Goal: Check status

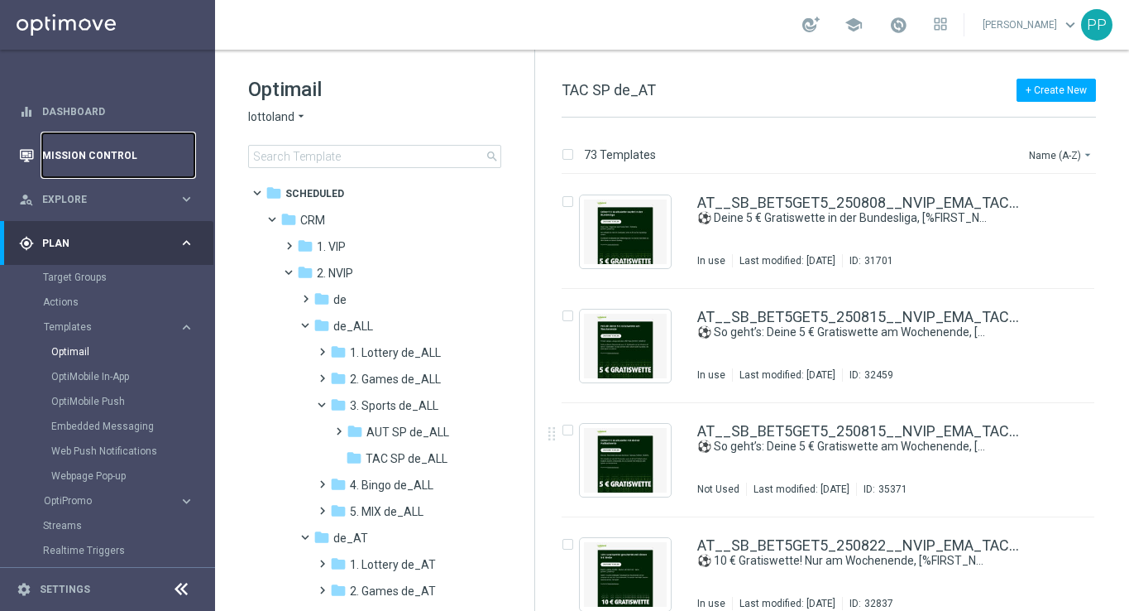
click at [60, 151] on link "Mission Control" at bounding box center [118, 155] width 152 height 44
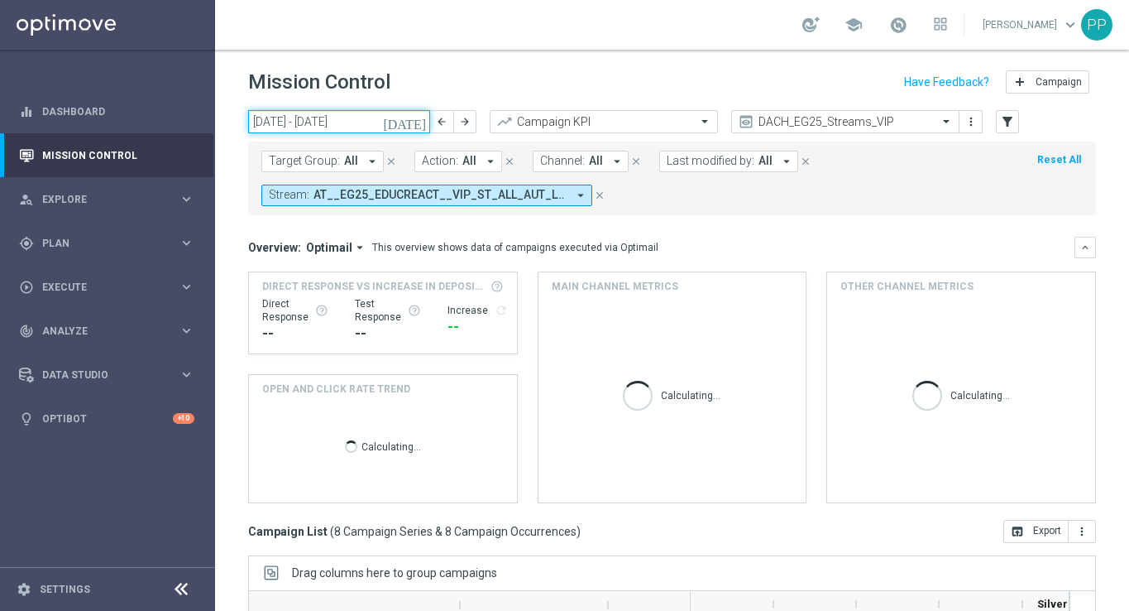
click at [367, 119] on input "[DATE] - [DATE]" at bounding box center [339, 121] width 182 height 23
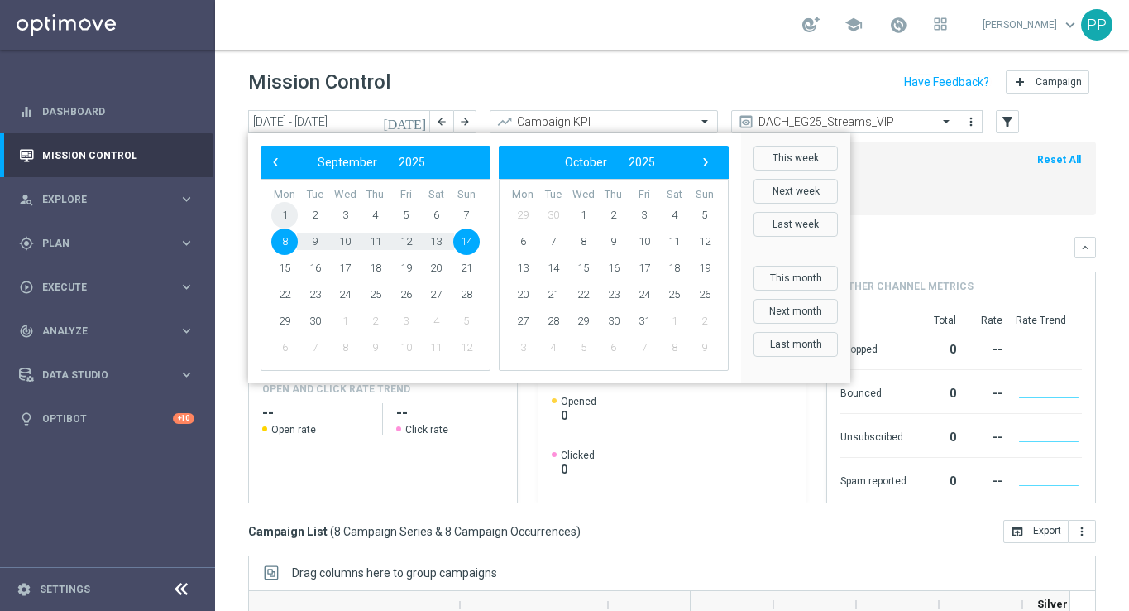
click at [277, 216] on span "1" at bounding box center [284, 215] width 26 height 26
click at [465, 217] on span "7" at bounding box center [466, 215] width 26 height 26
type input "[DATE] - [DATE]"
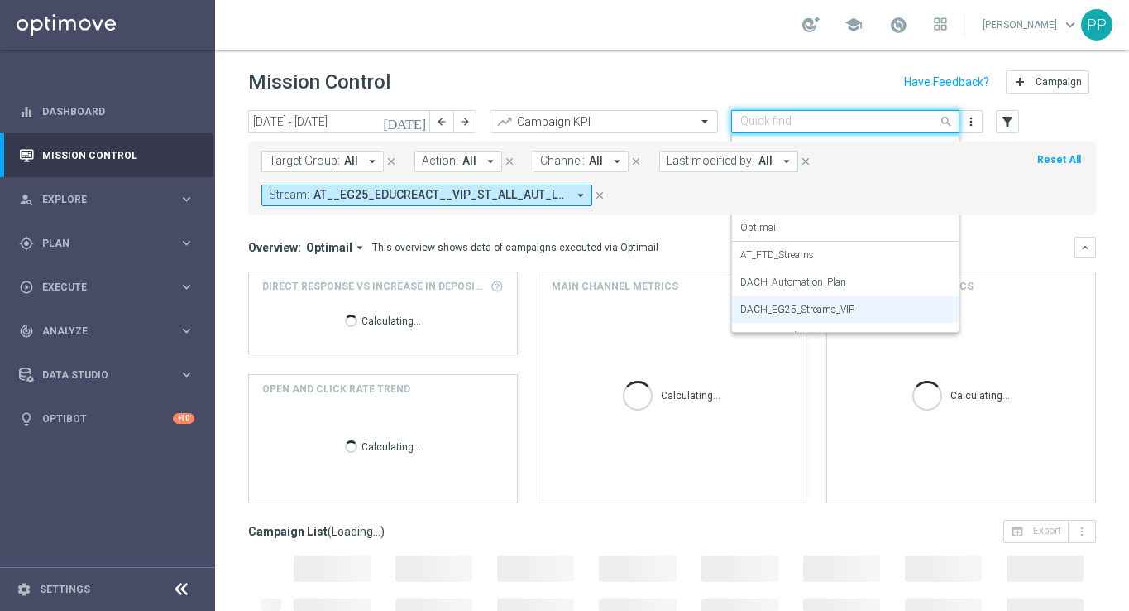
click at [893, 123] on input "text" at bounding box center [829, 122] width 177 height 14
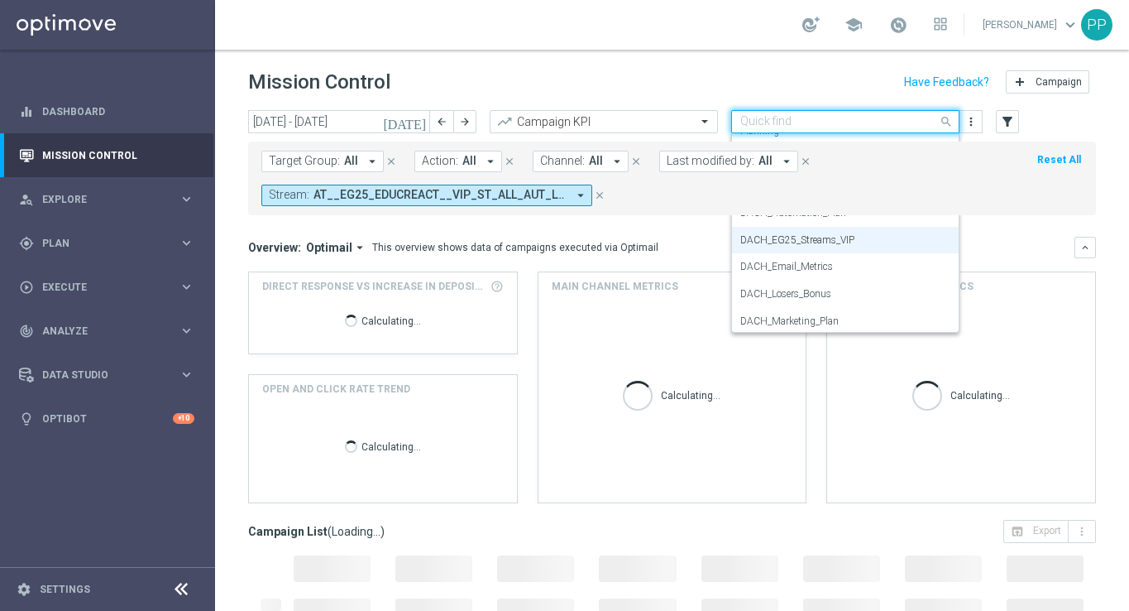
scroll to position [77, 0]
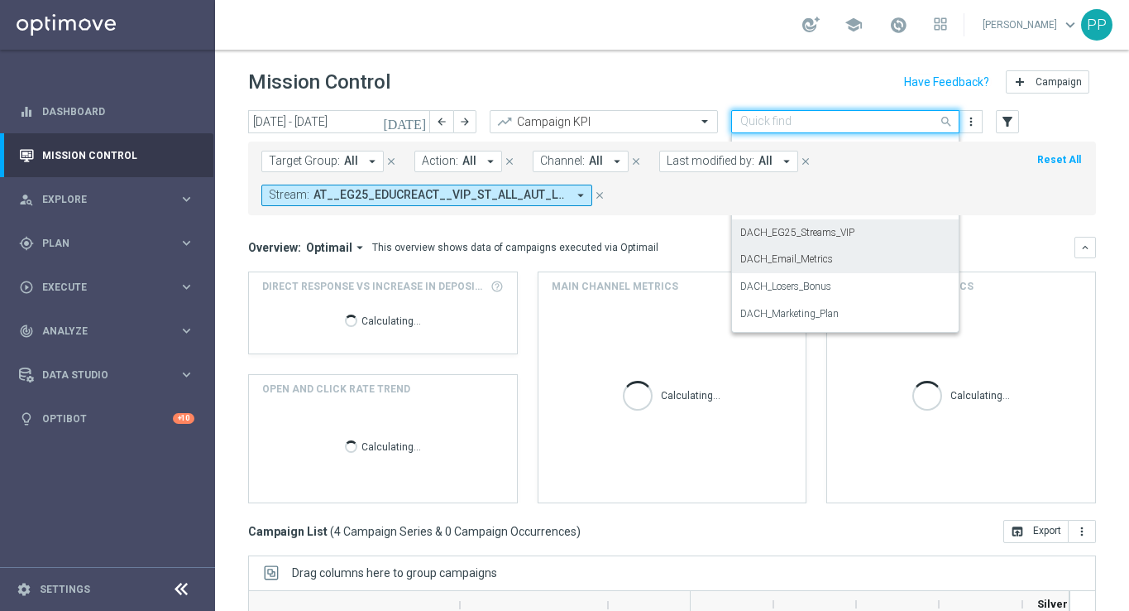
click at [819, 252] on label "DACH_Email_Metrics" at bounding box center [787, 259] width 93 height 14
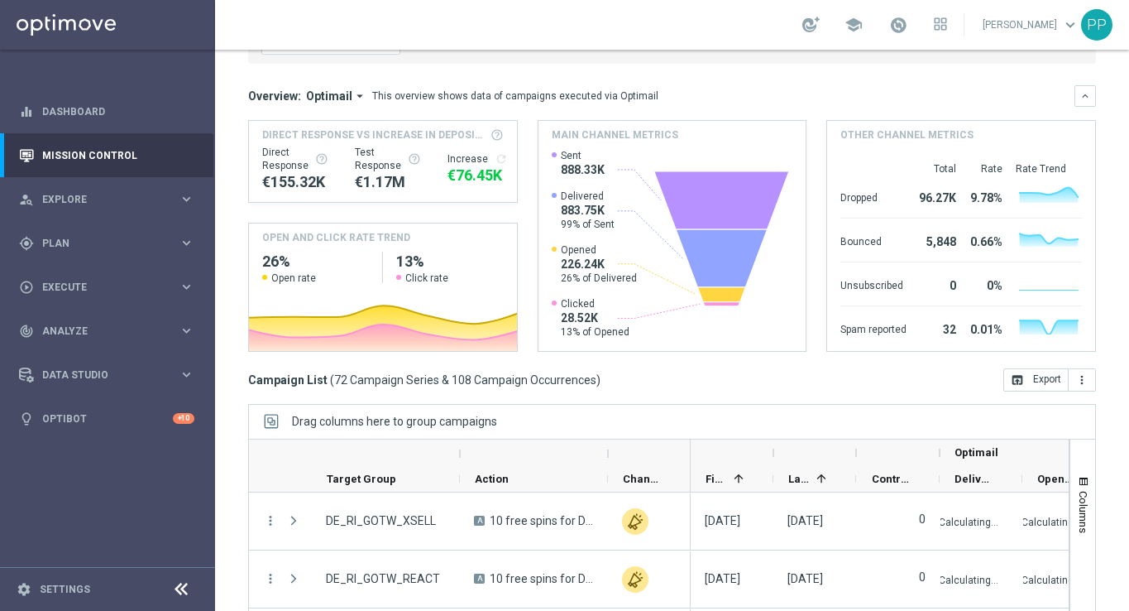
scroll to position [88, 0]
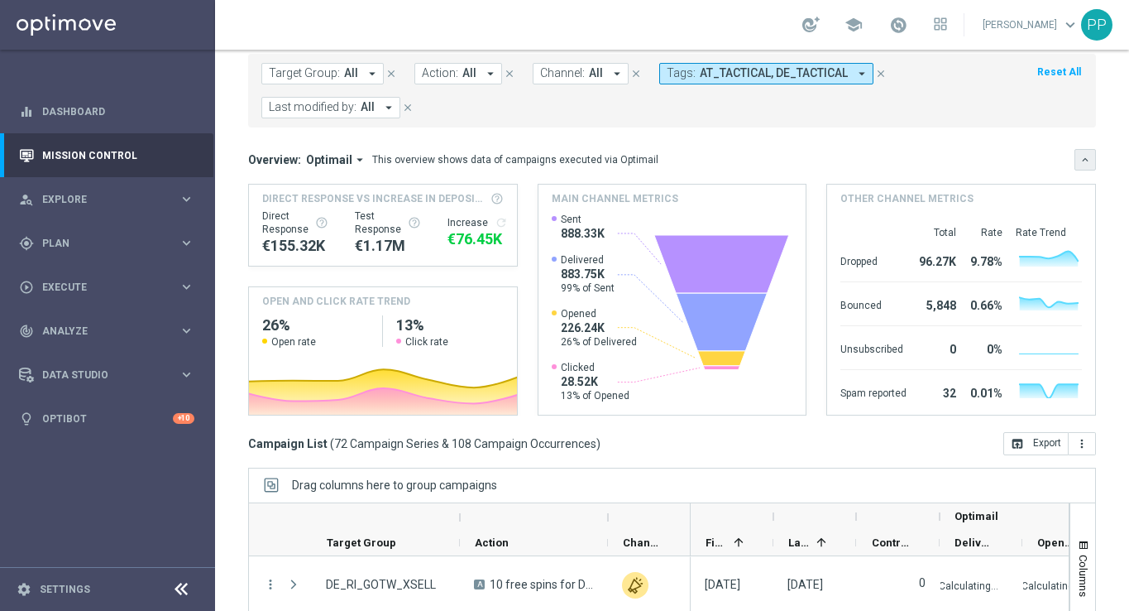
click at [1082, 156] on icon "keyboard_arrow_down" at bounding box center [1086, 160] width 12 height 12
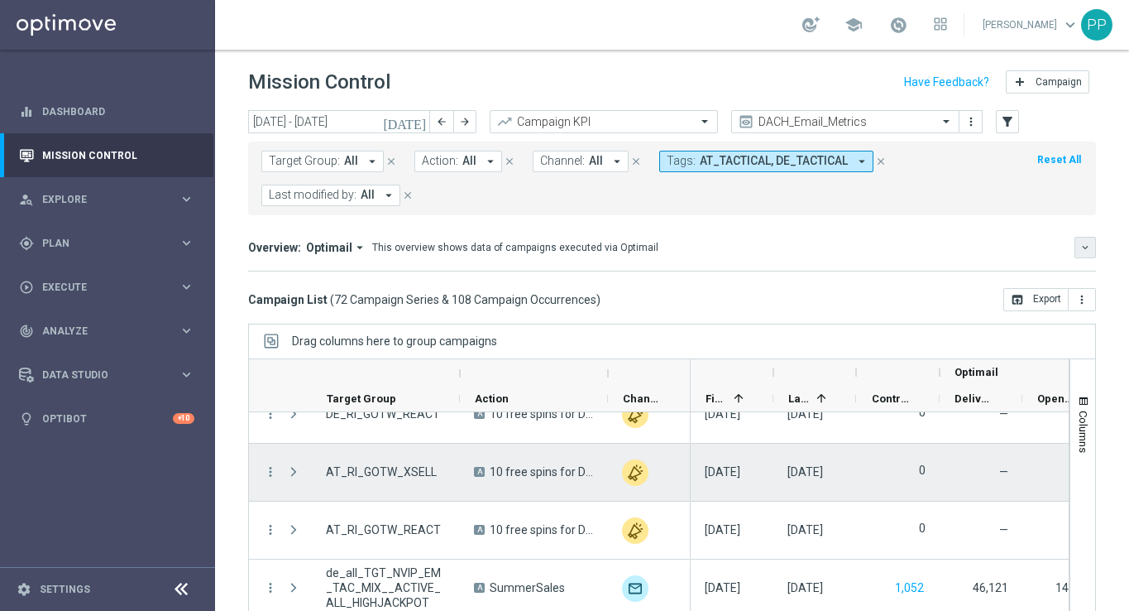
scroll to position [0, 0]
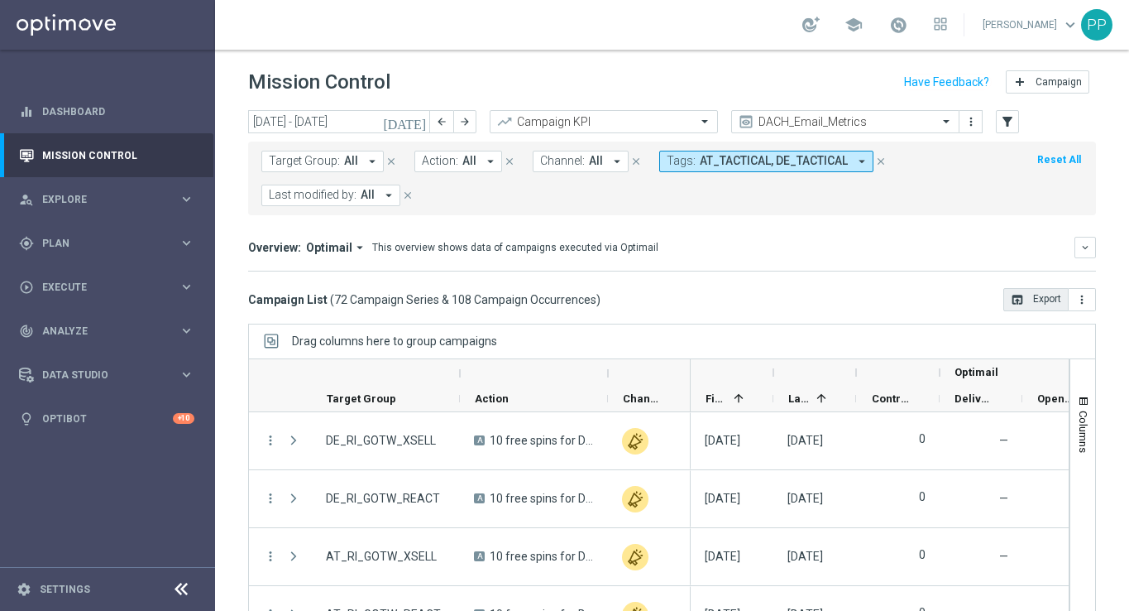
click at [1043, 295] on button "open_in_browser Export" at bounding box center [1036, 299] width 65 height 23
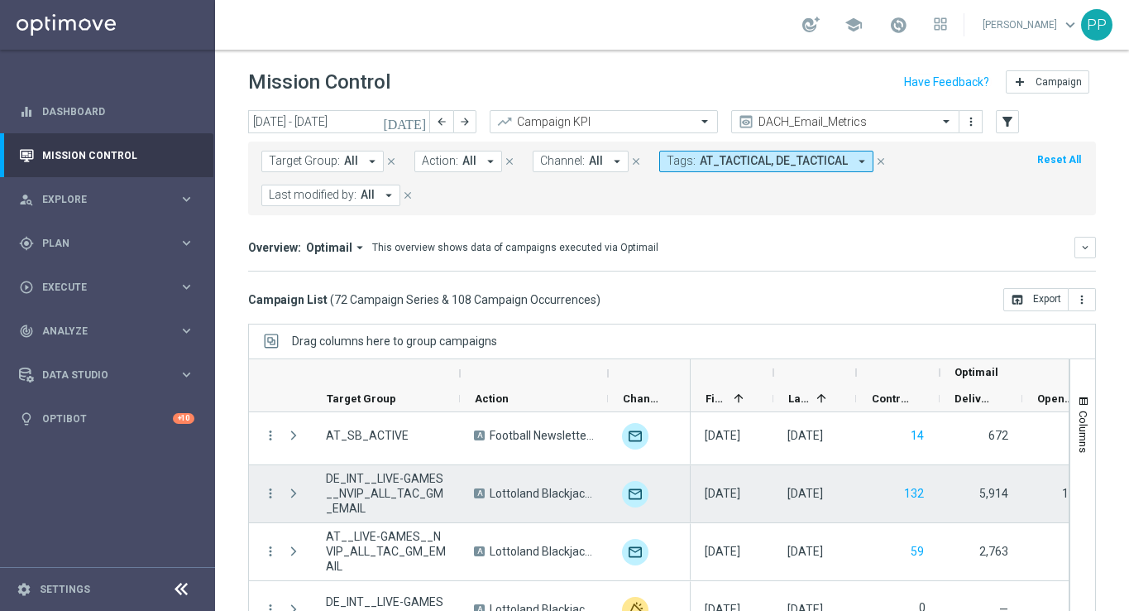
scroll to position [2438, 0]
click at [271, 490] on icon "more_vert" at bounding box center [270, 492] width 15 height 15
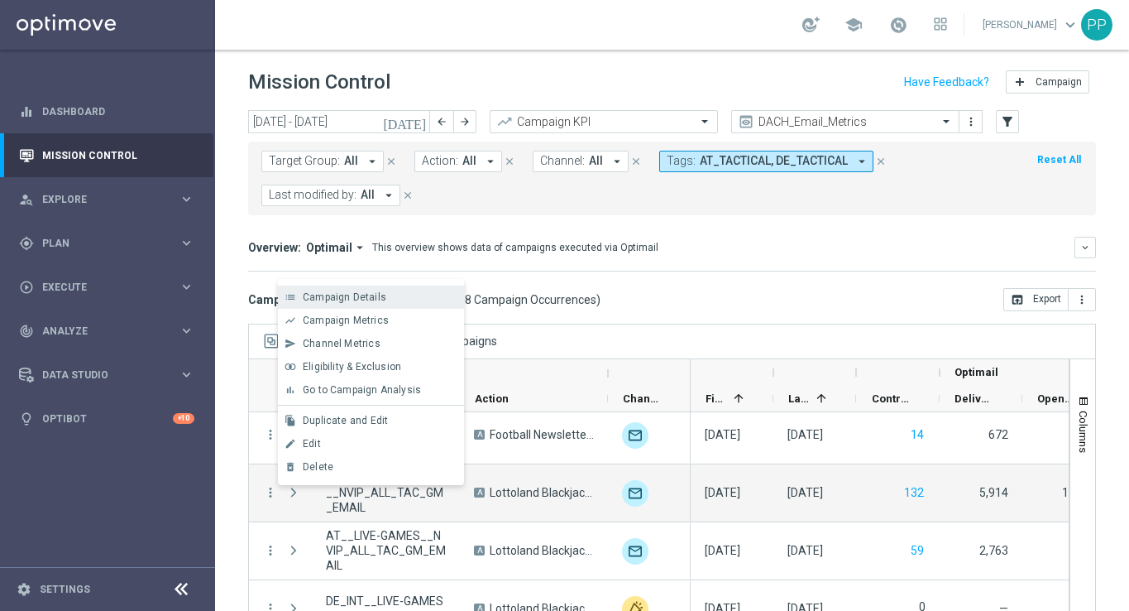
click at [352, 295] on span "Campaign Details" at bounding box center [345, 297] width 84 height 12
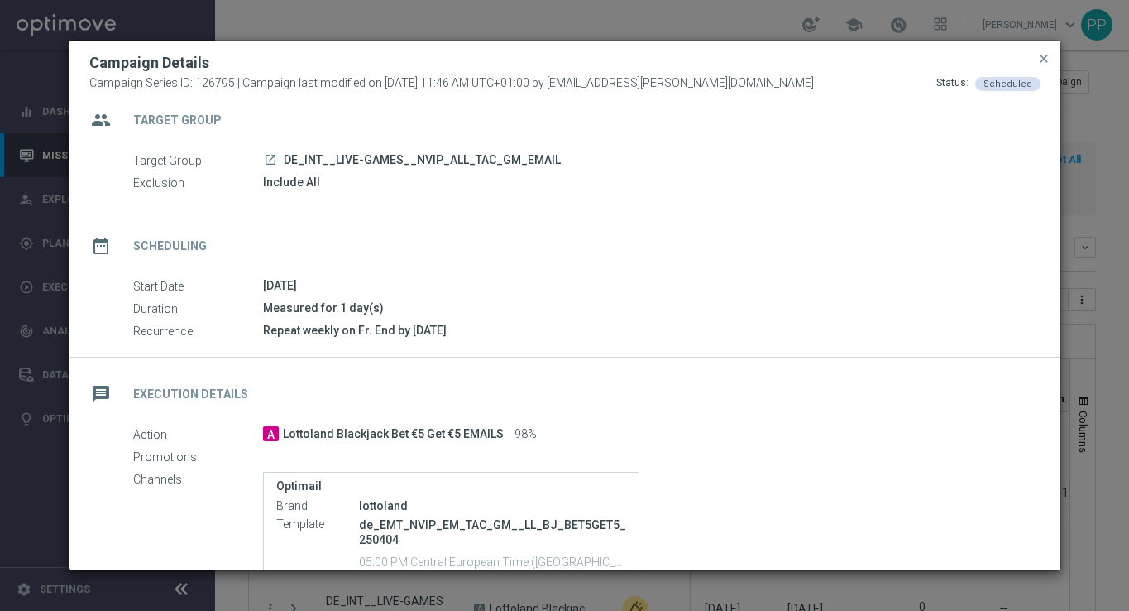
scroll to position [26, 0]
